Goal: Task Accomplishment & Management: Complete application form

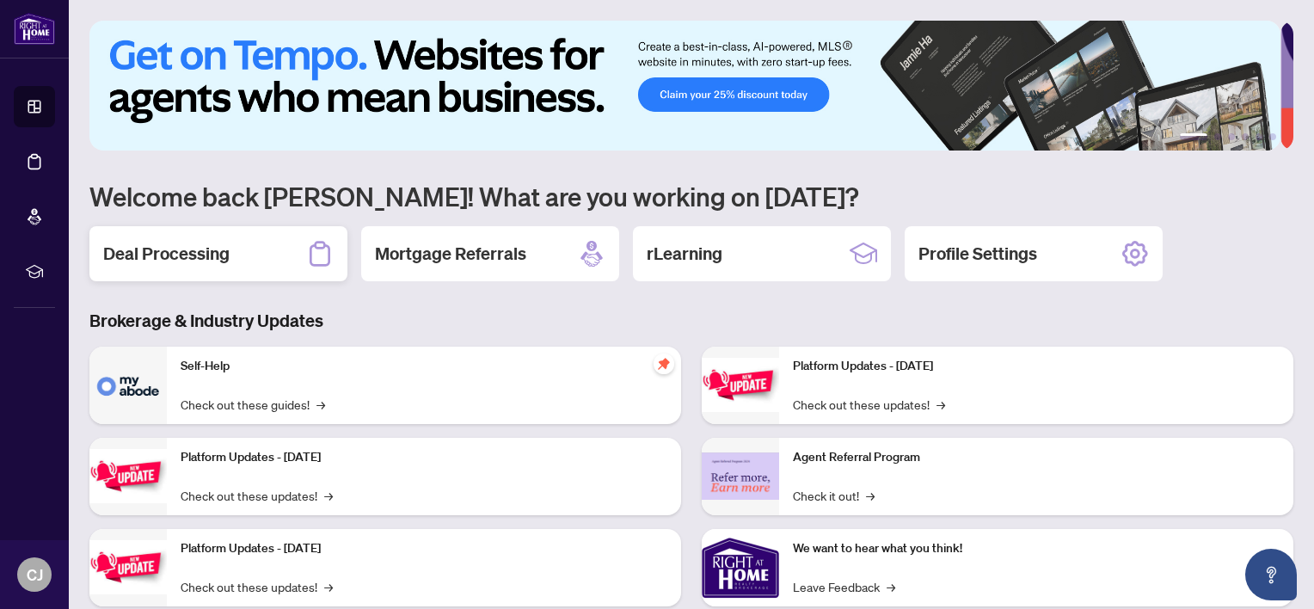
click at [213, 249] on h2 "Deal Processing" at bounding box center [166, 254] width 126 height 24
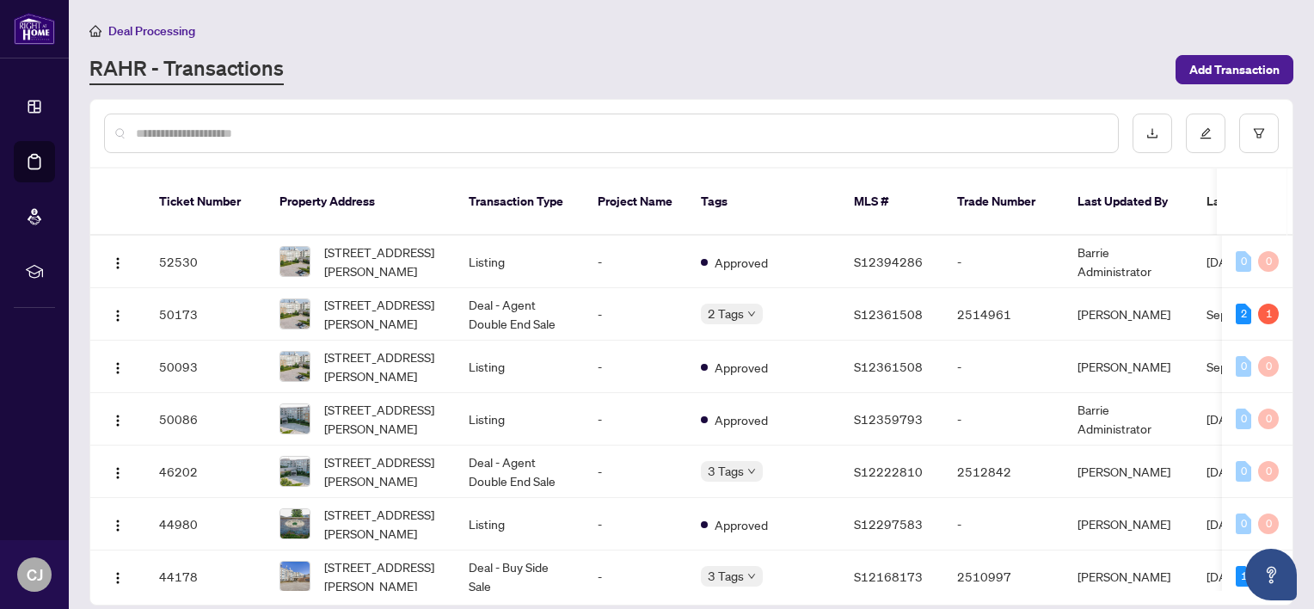
click at [351, 134] on input "text" at bounding box center [620, 133] width 968 height 19
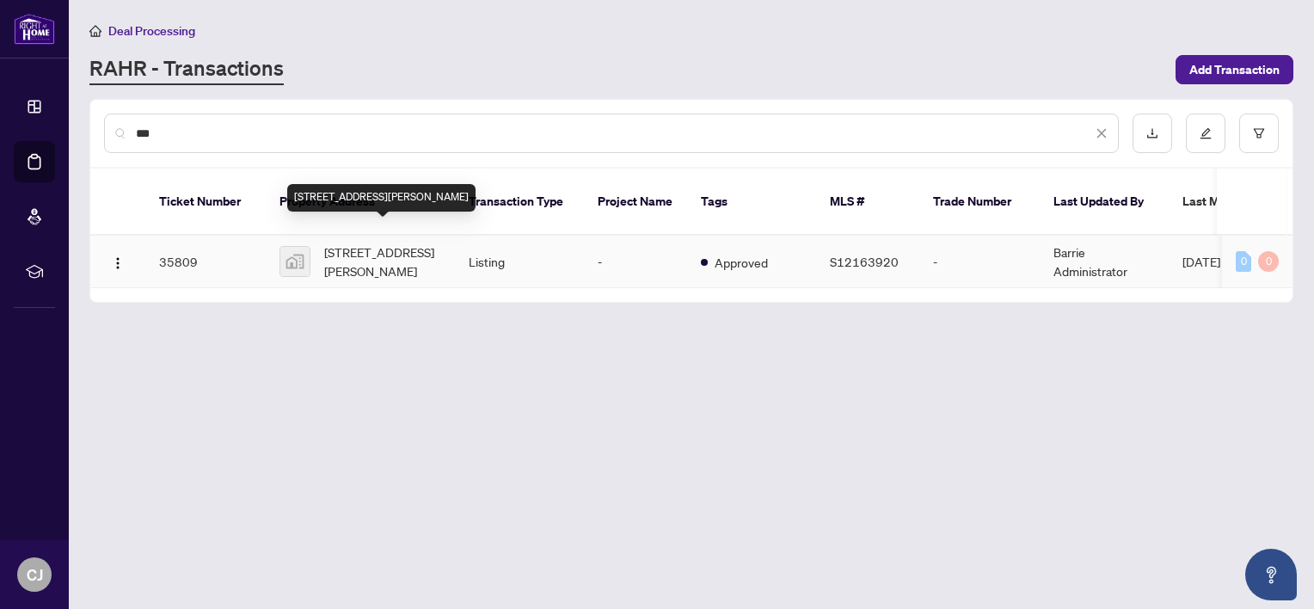
type input "***"
click at [361, 242] on span "[STREET_ADDRESS][PERSON_NAME]" at bounding box center [382, 261] width 117 height 38
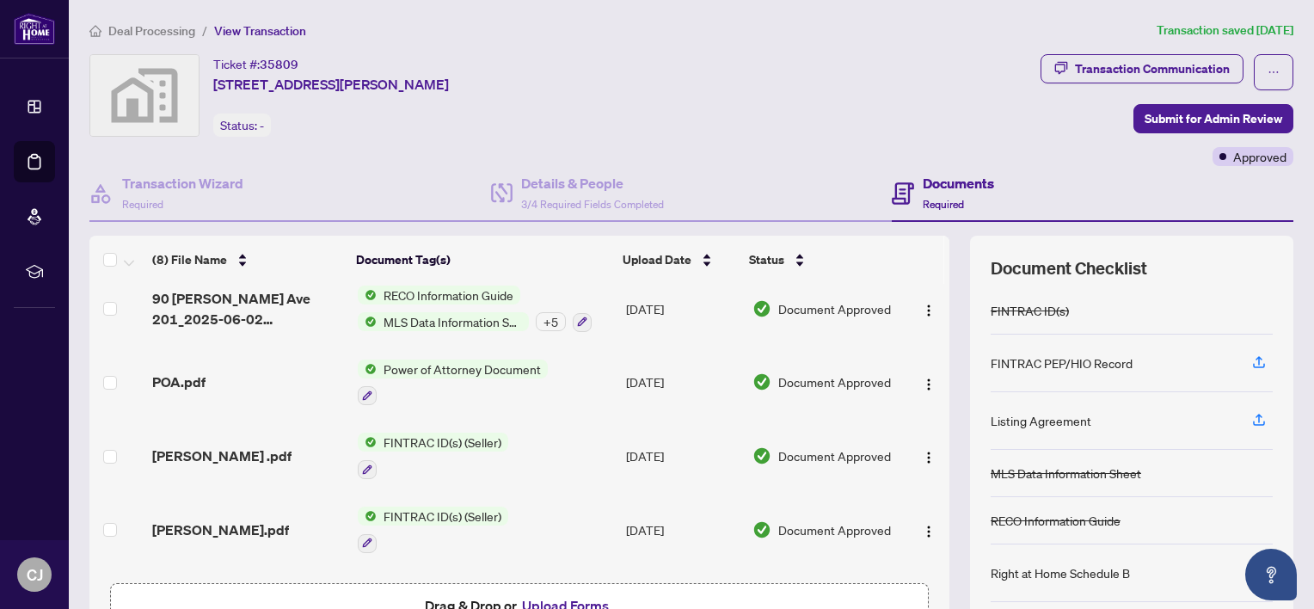
scroll to position [172, 0]
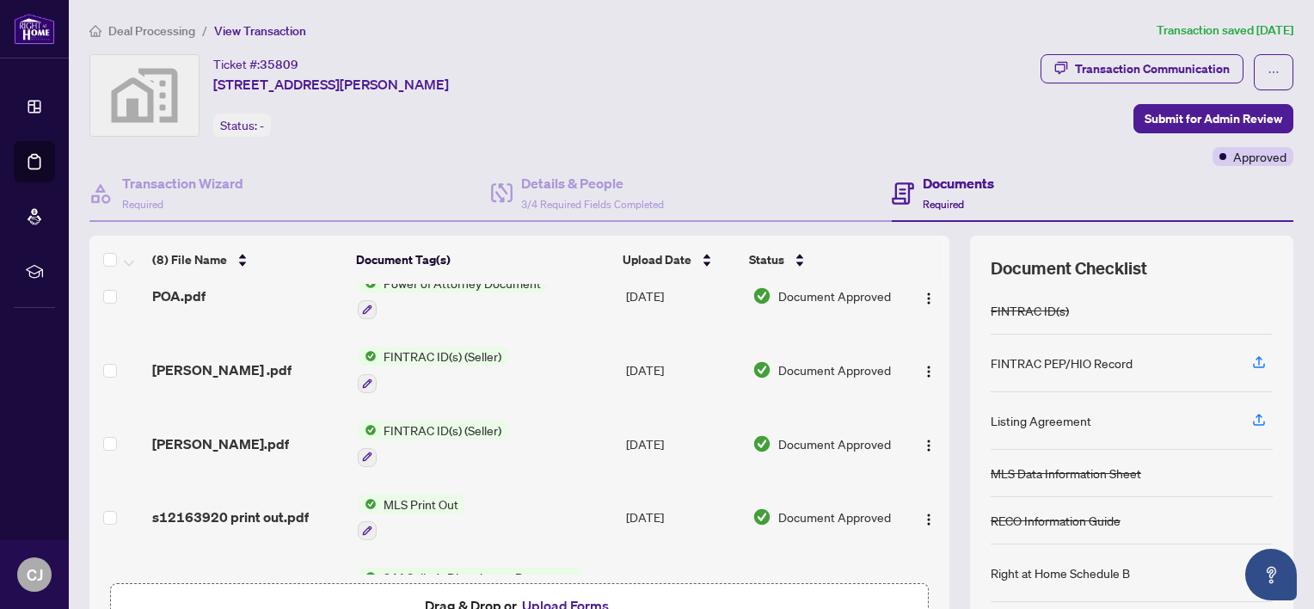
click at [533, 604] on button "Upload Forms" at bounding box center [565, 605] width 97 height 22
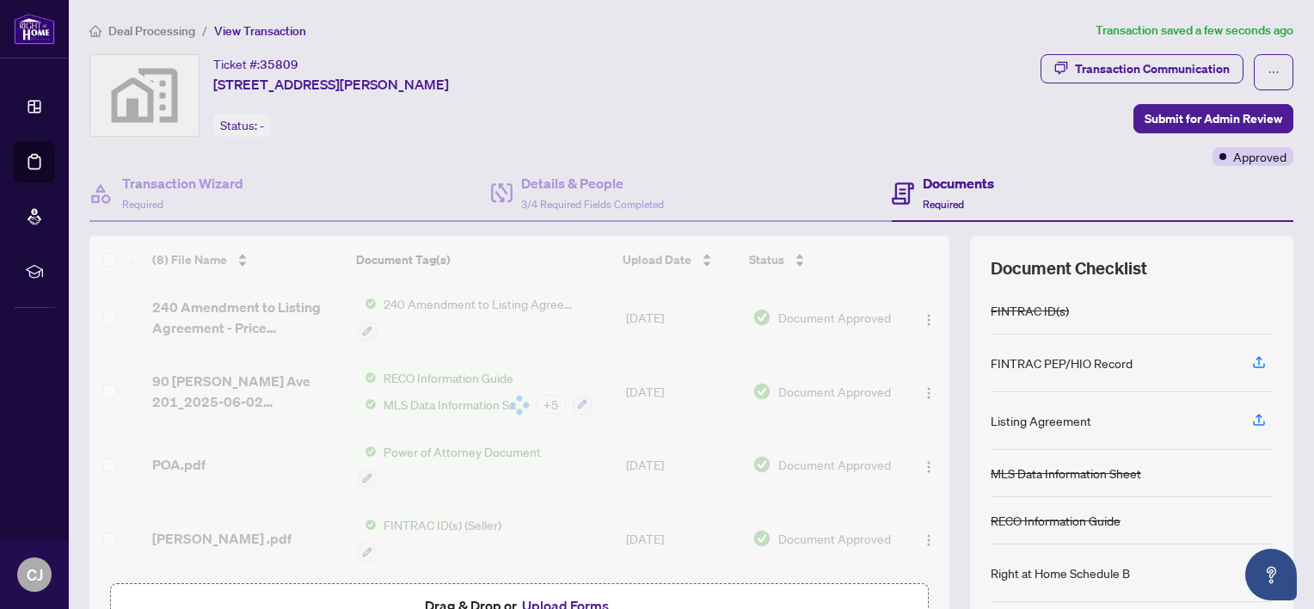
scroll to position [0, 0]
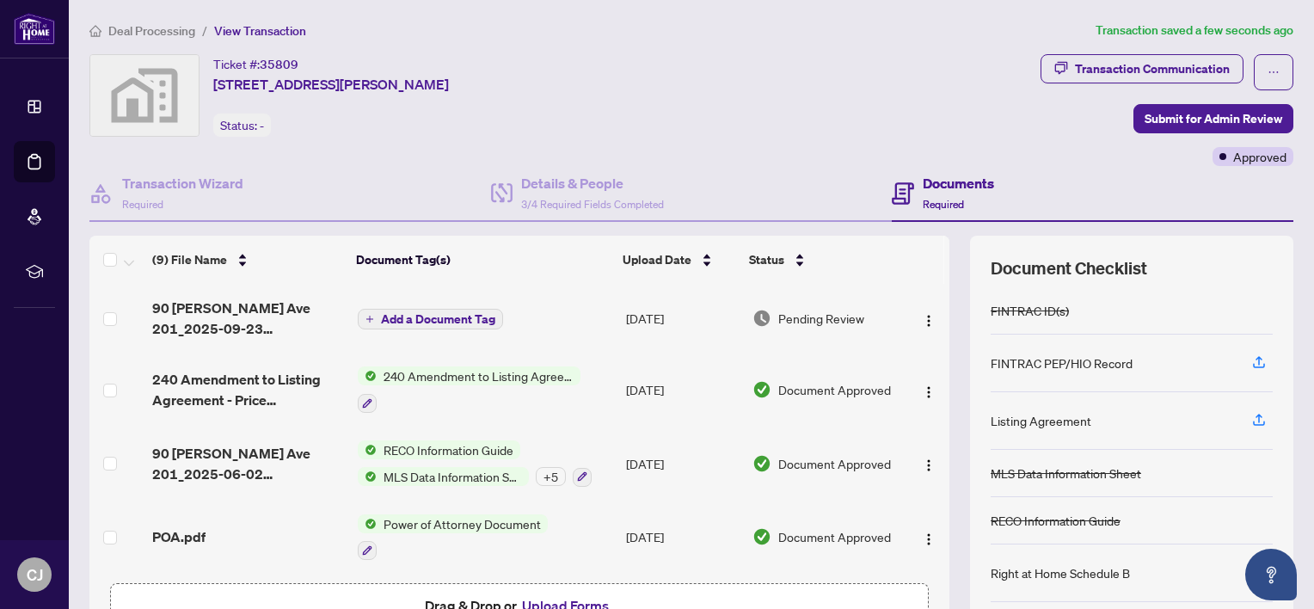
click at [436, 313] on span "Add a Document Tag" at bounding box center [438, 319] width 114 height 12
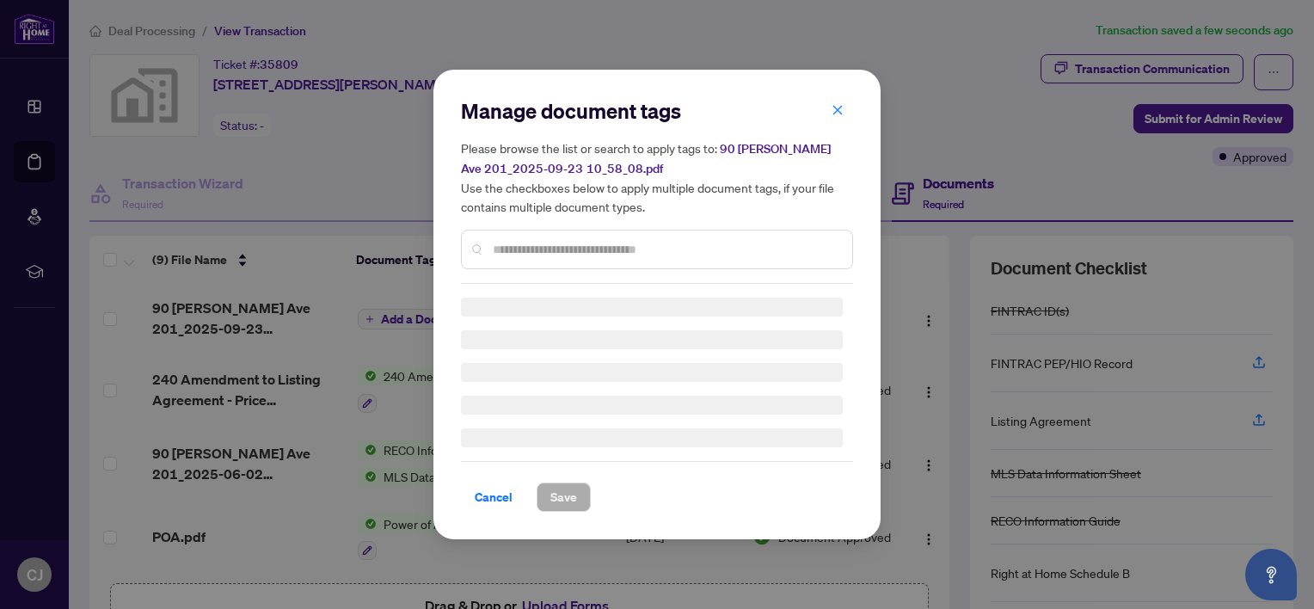
click at [519, 249] on div "Manage document tags Please browse the list or search to apply tags to: 90 [PER…" at bounding box center [657, 190] width 392 height 187
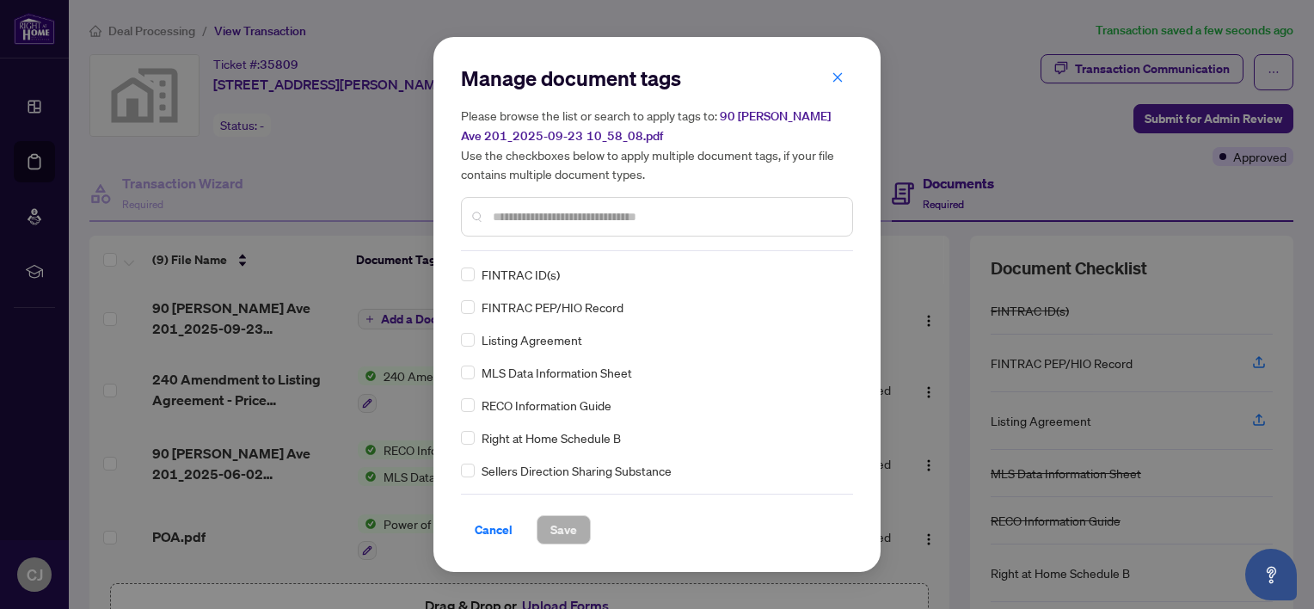
click at [524, 224] on input "text" at bounding box center [666, 216] width 346 height 19
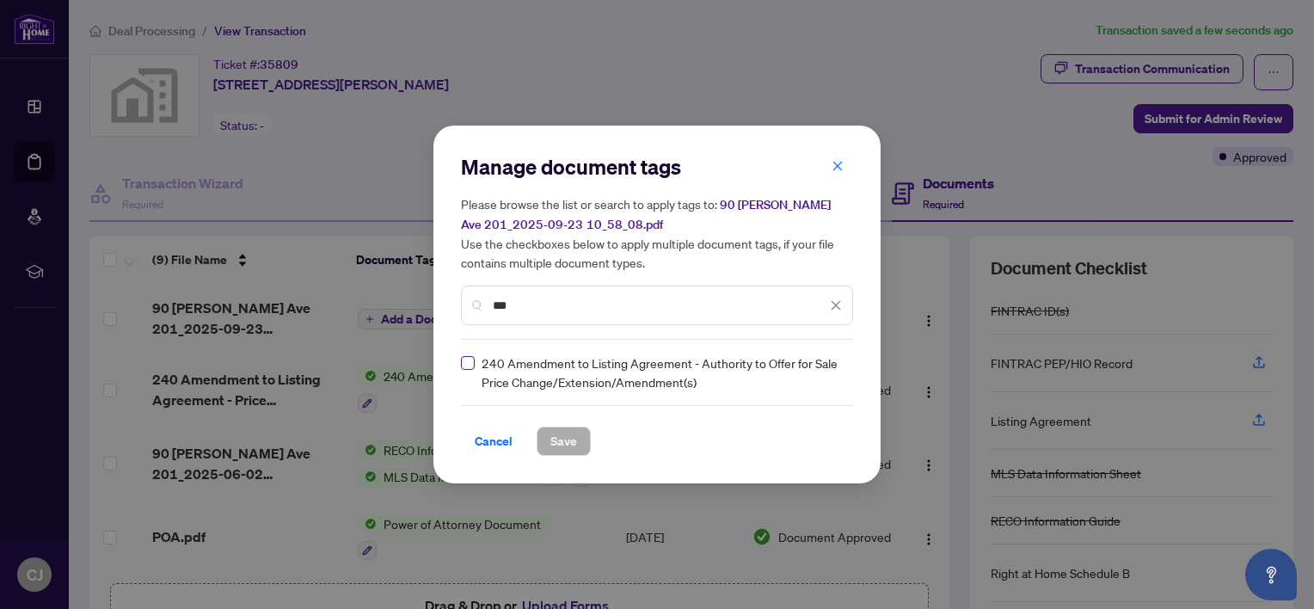
type input "***"
click at [566, 438] on span "Save" at bounding box center [563, 441] width 27 height 28
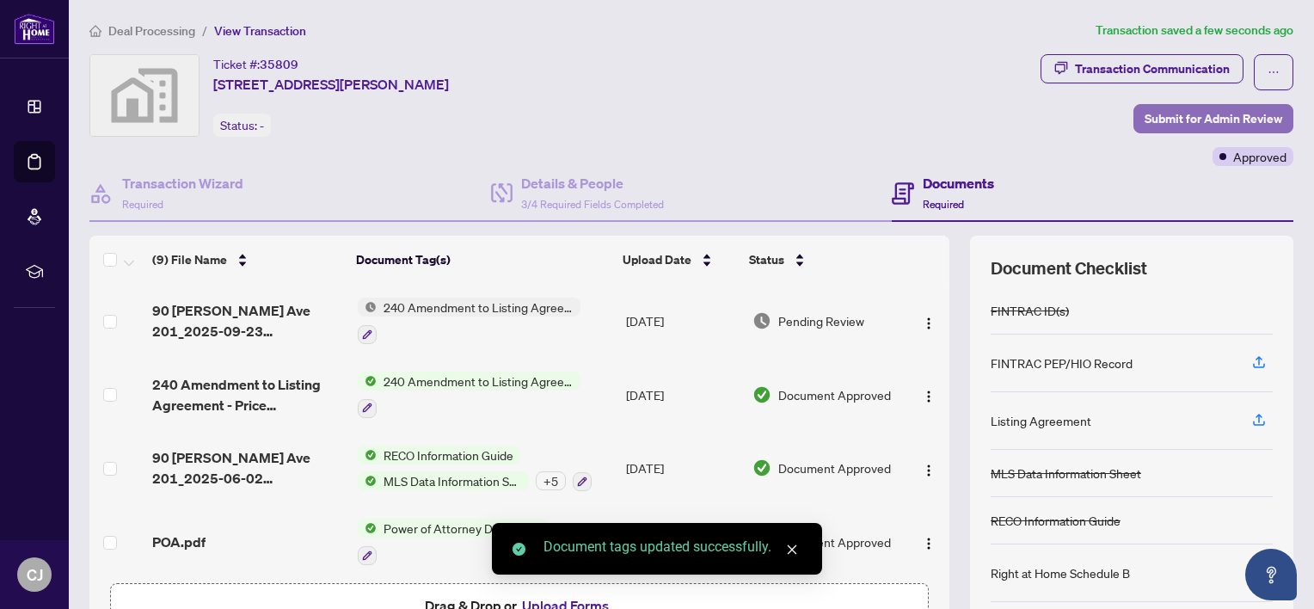
click at [1169, 117] on span "Submit for Admin Review" at bounding box center [1213, 119] width 138 height 28
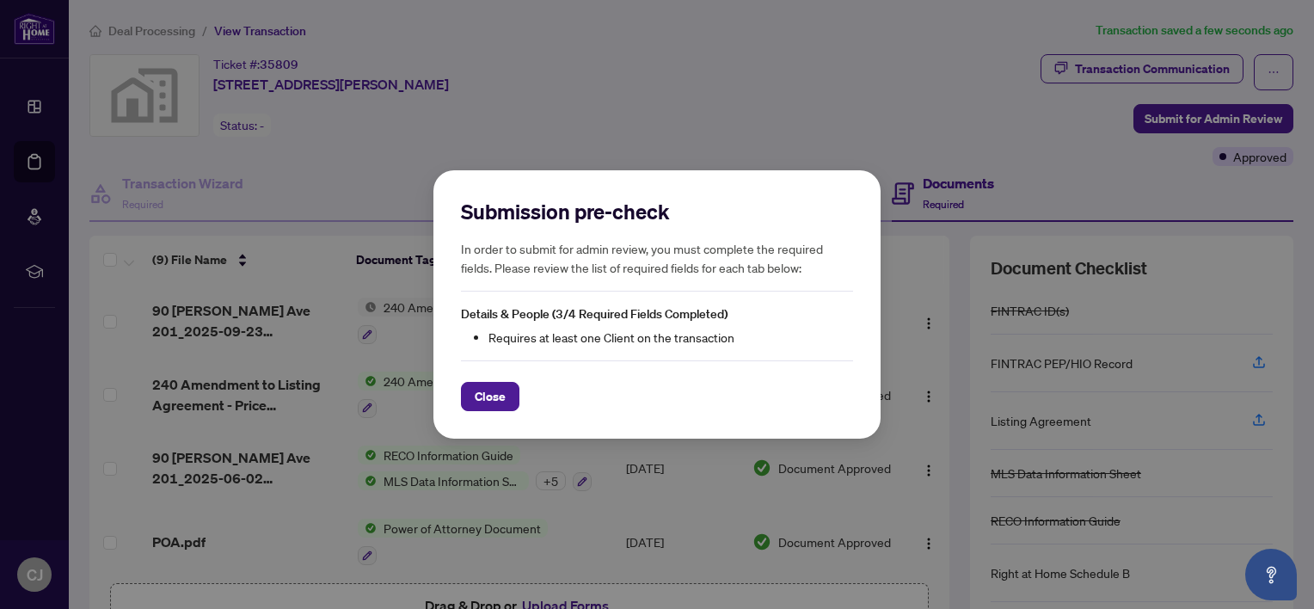
drag, startPoint x: 491, startPoint y: 400, endPoint x: 497, endPoint y: 361, distance: 39.2
click at [495, 389] on span "Close" at bounding box center [490, 397] width 31 height 28
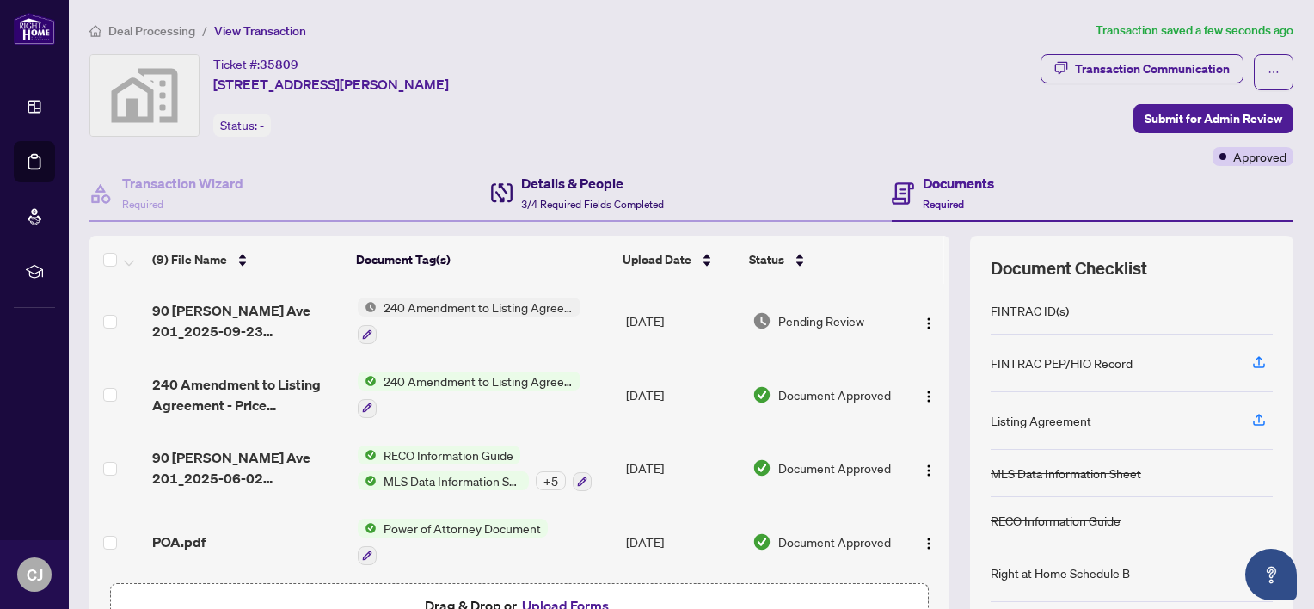
click at [583, 182] on h4 "Details & People" at bounding box center [592, 183] width 143 height 21
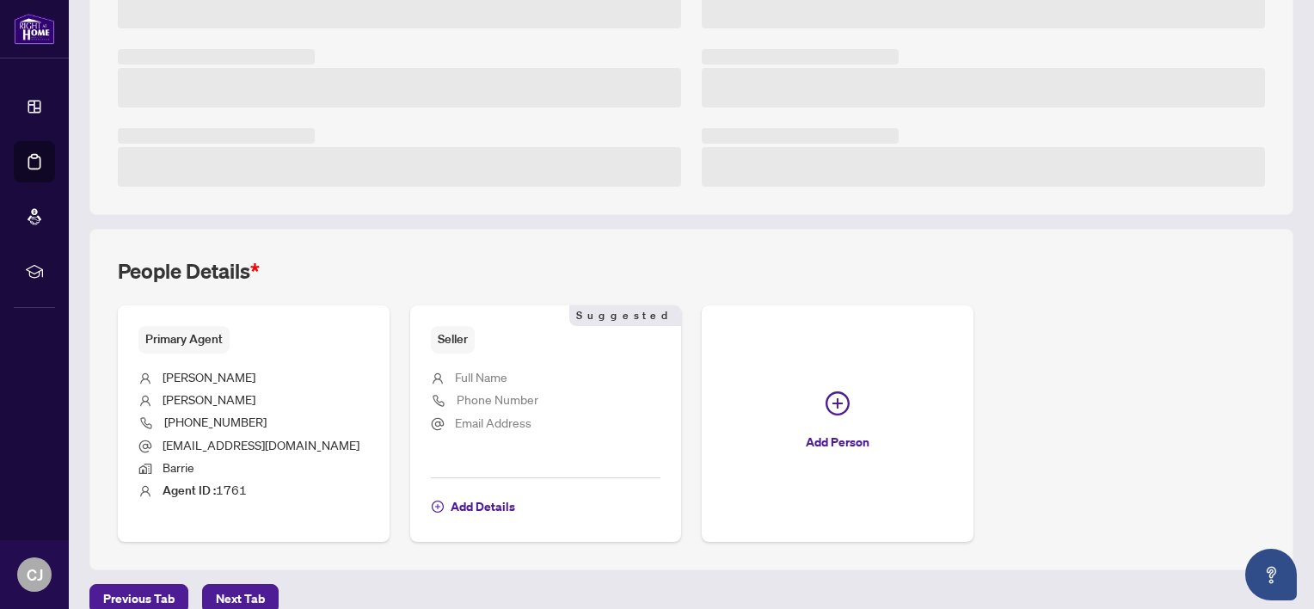
scroll to position [430, 0]
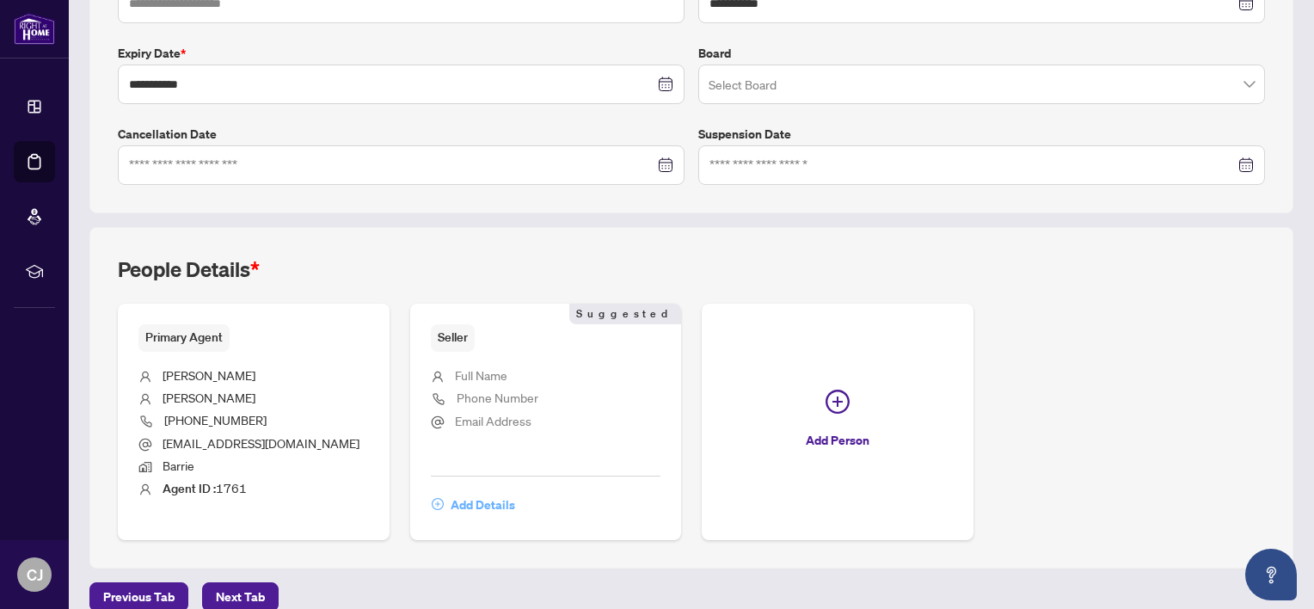
click at [486, 500] on span "Add Details" at bounding box center [482, 505] width 64 height 28
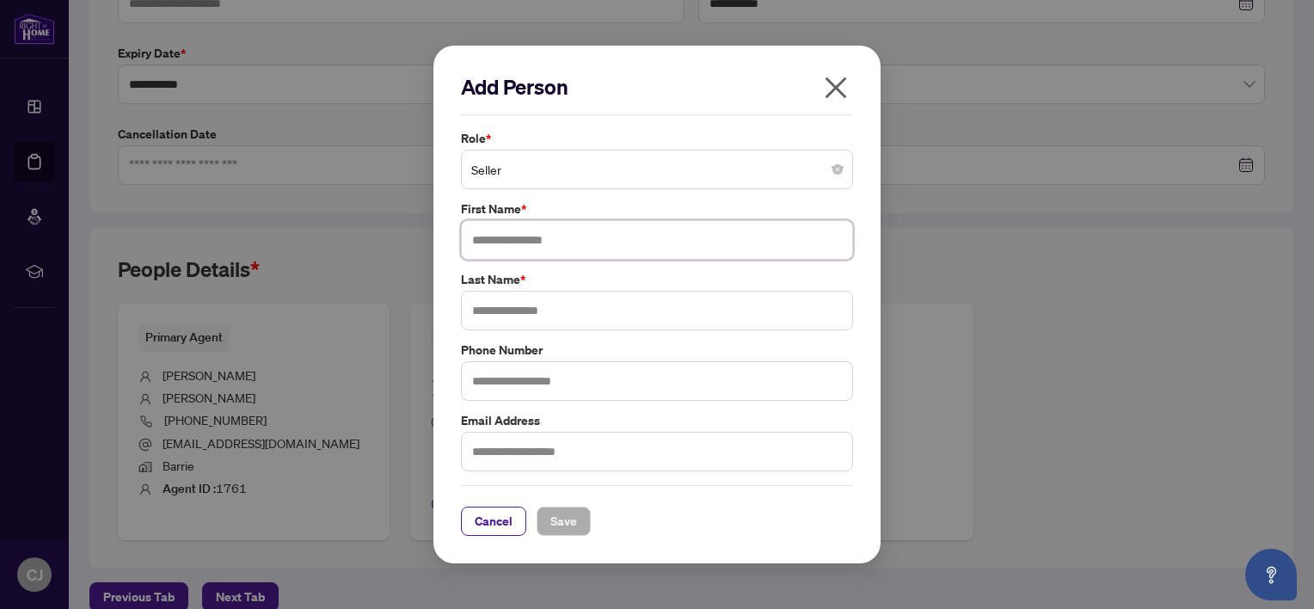
click at [526, 235] on input "text" at bounding box center [657, 240] width 392 height 40
type input "****"
click at [524, 309] on input "text" at bounding box center [657, 311] width 392 height 40
type input "******"
click at [559, 518] on span "Save" at bounding box center [563, 521] width 27 height 28
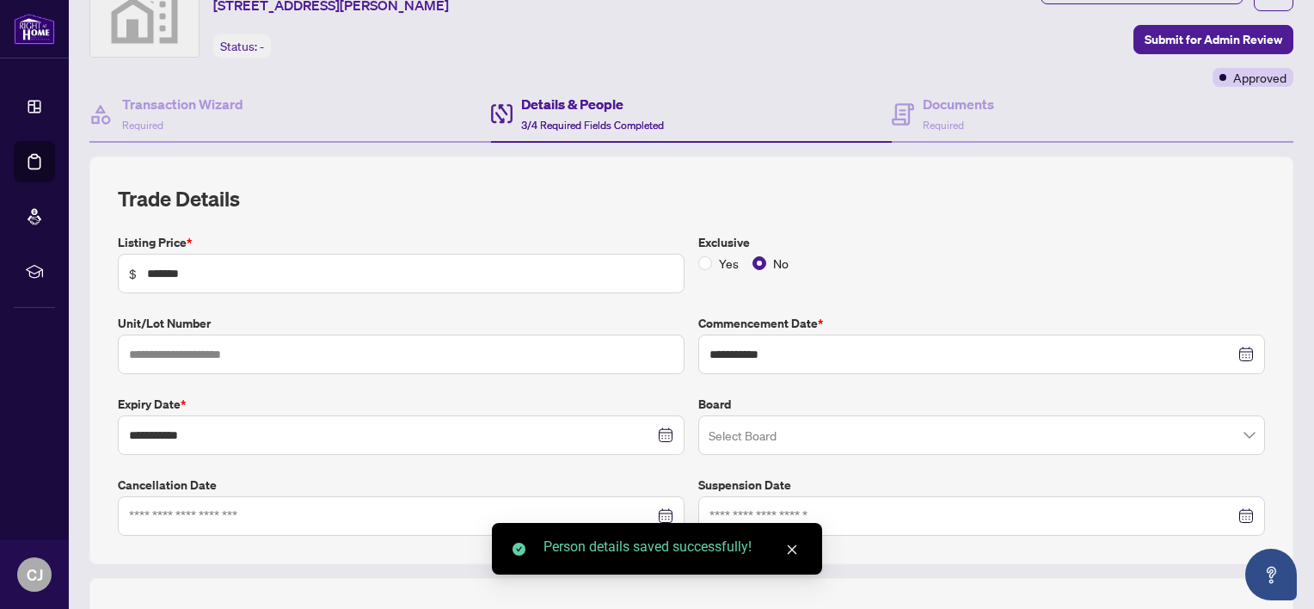
scroll to position [0, 0]
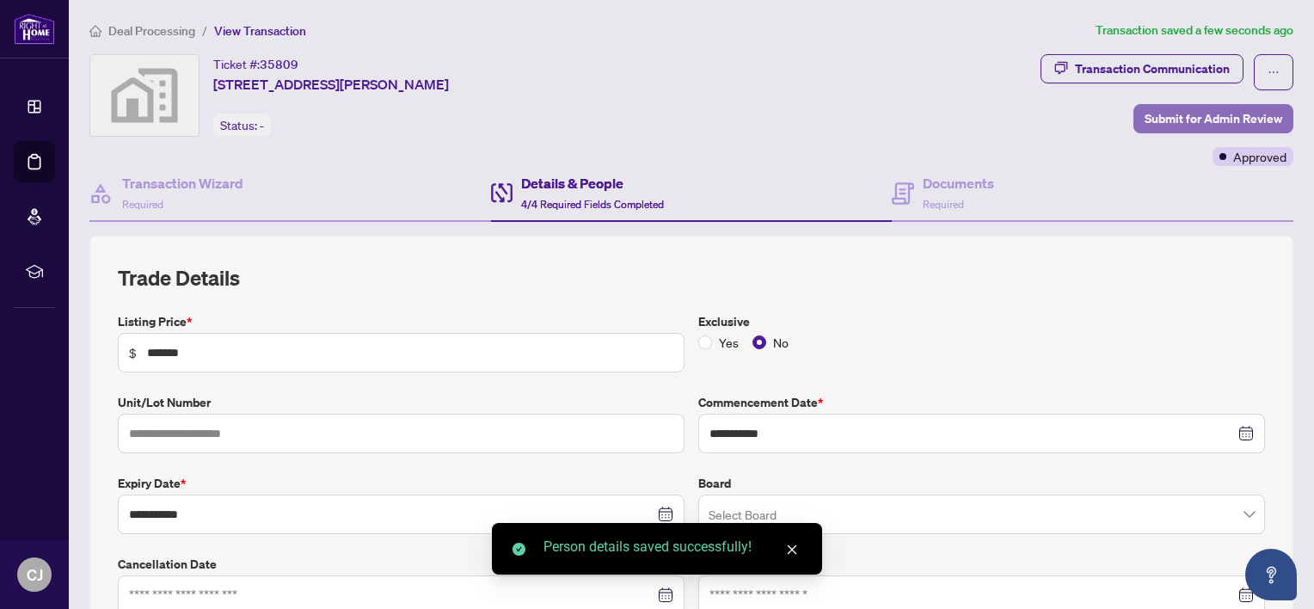
click at [1200, 107] on span "Submit for Admin Review" at bounding box center [1213, 119] width 138 height 28
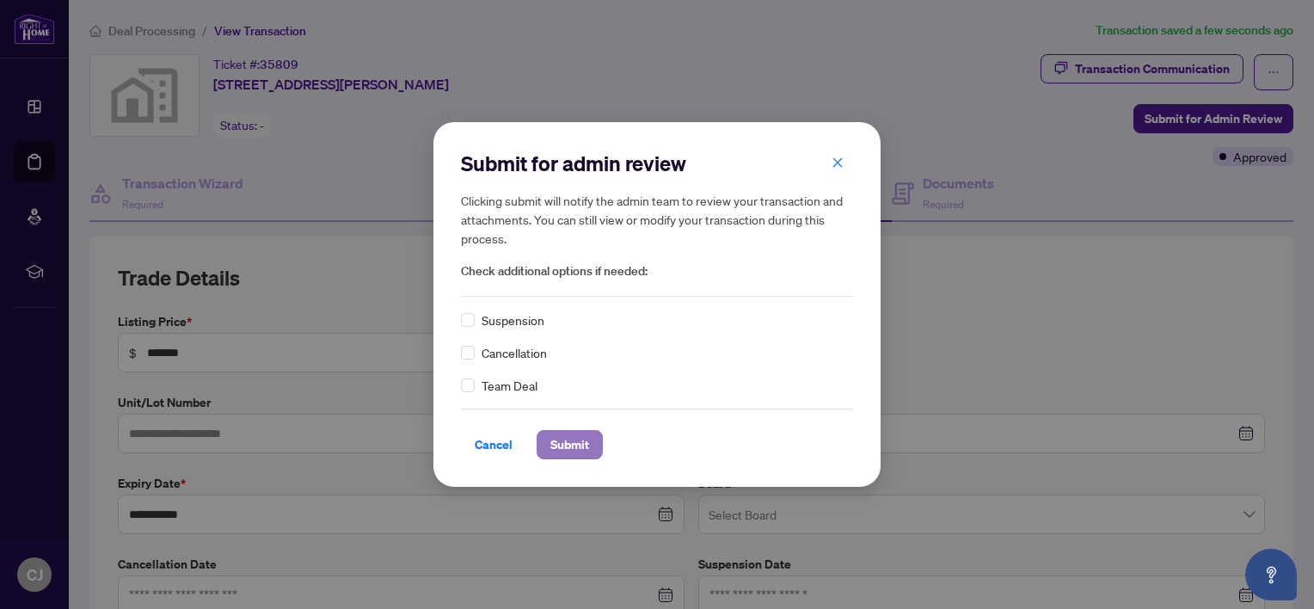
click at [572, 444] on span "Submit" at bounding box center [569, 445] width 39 height 28
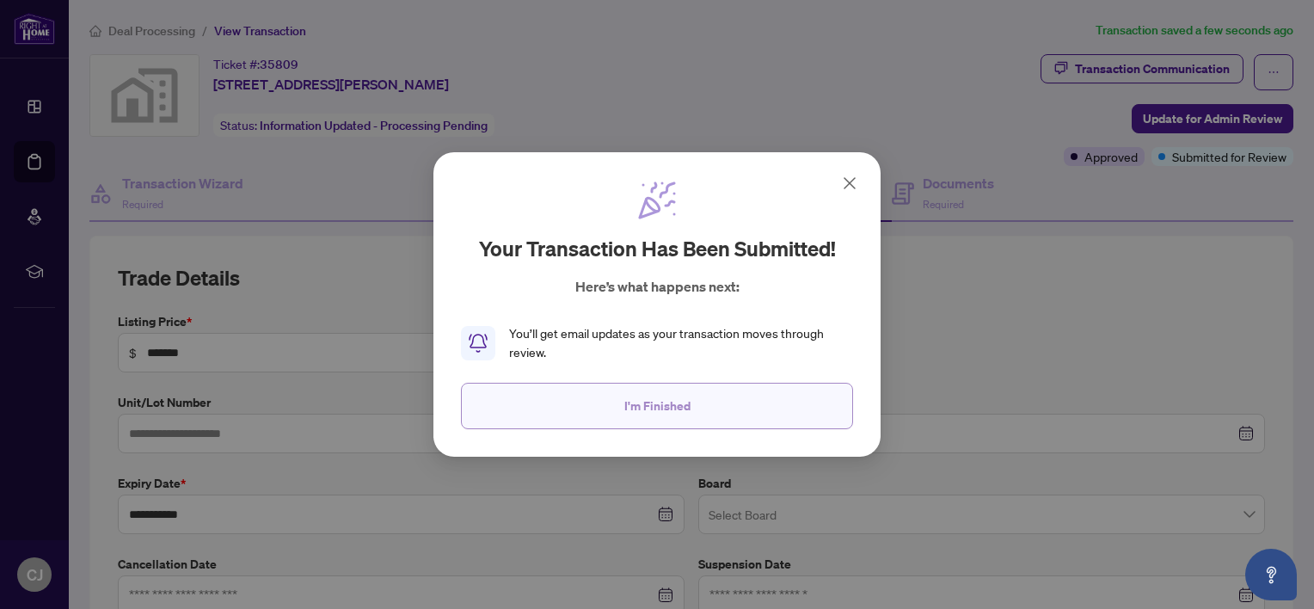
click at [696, 406] on button "I'm Finished" at bounding box center [657, 406] width 392 height 46
